Goal: Book appointment/travel/reservation

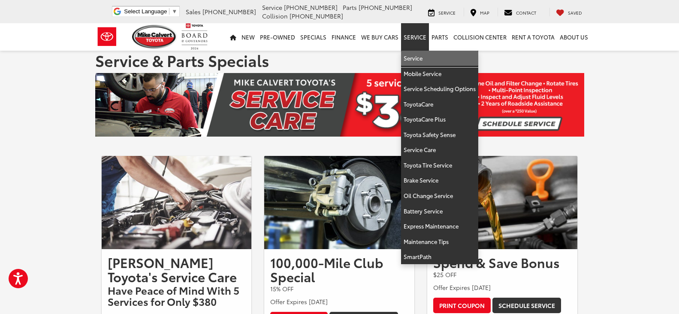
click at [419, 58] on link "Service" at bounding box center [439, 58] width 77 height 15
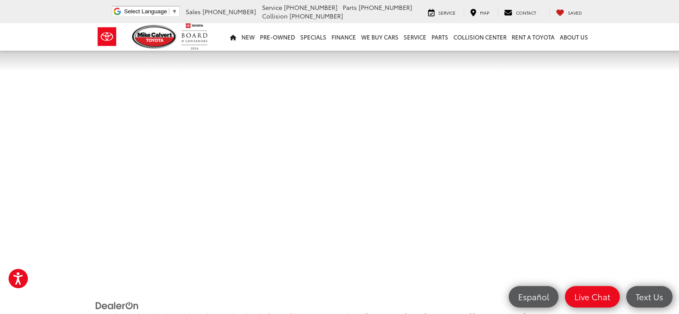
scroll to position [274, 0]
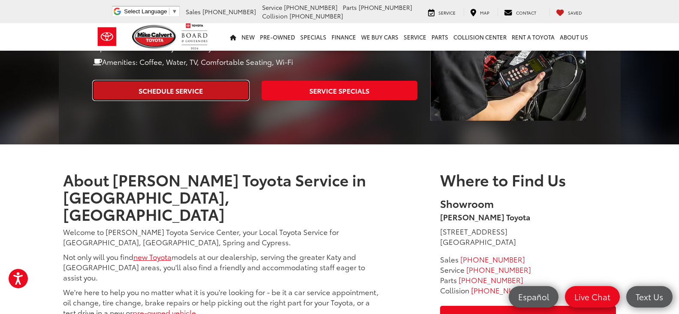
click at [193, 81] on link "Schedule Service" at bounding box center [171, 90] width 156 height 19
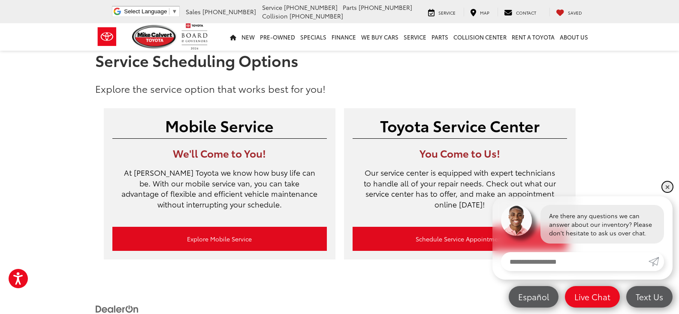
click at [664, 190] on link "✕" at bounding box center [667, 186] width 10 height 10
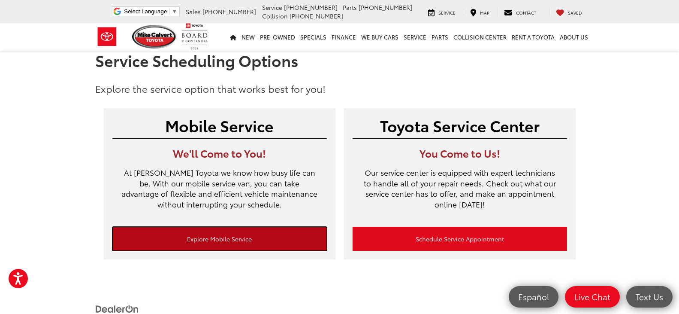
click at [239, 234] on link "Explore Mobile Service" at bounding box center [219, 238] width 214 height 24
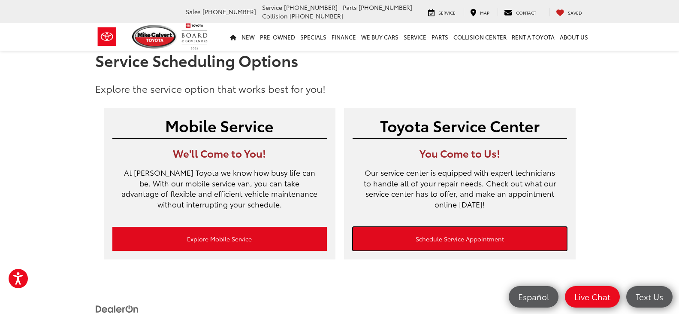
drag, startPoint x: 435, startPoint y: 234, endPoint x: 365, endPoint y: 224, distance: 71.4
click at [436, 234] on link "Schedule Service Appointment" at bounding box center [460, 238] width 214 height 24
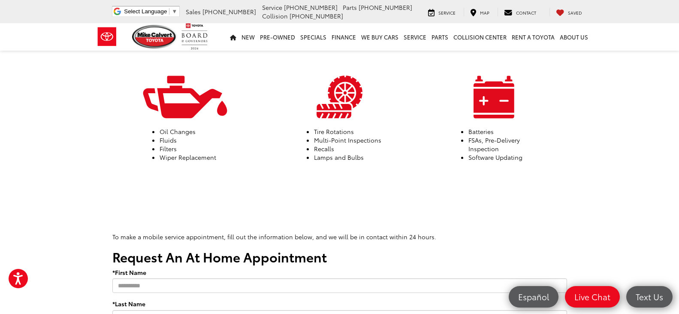
scroll to position [343, 0]
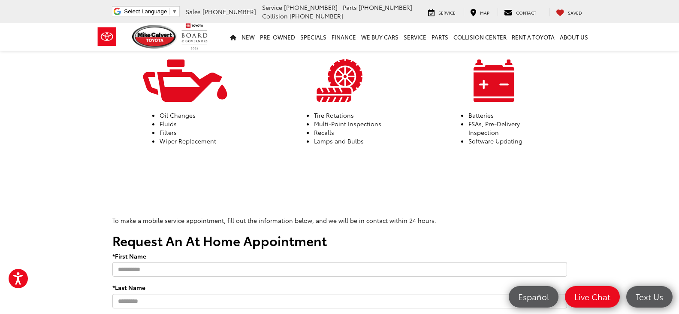
drag, startPoint x: 212, startPoint y: 204, endPoint x: 215, endPoint y: 198, distance: 6.9
